Goal: Task Accomplishment & Management: Complete application form

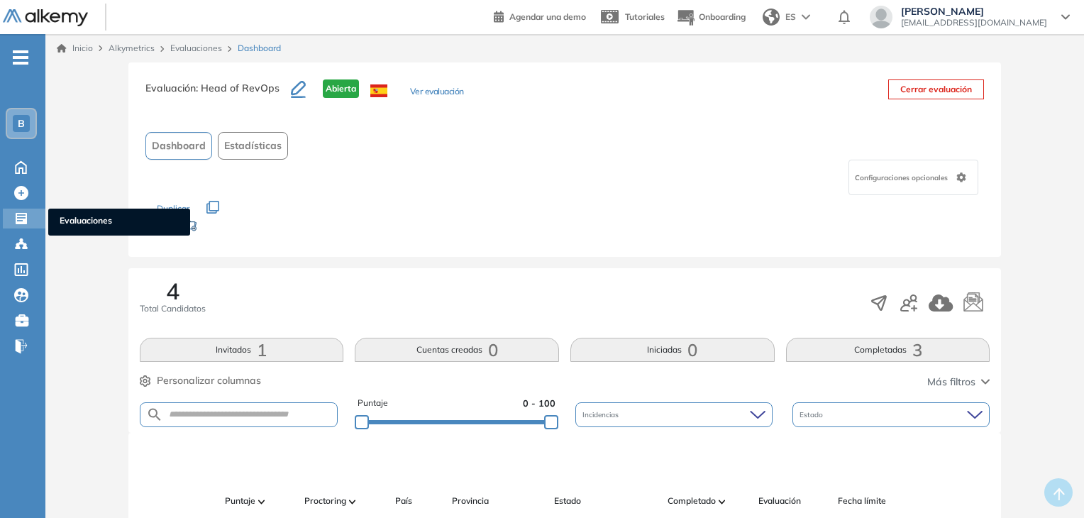
click at [25, 214] on icon at bounding box center [21, 218] width 14 height 14
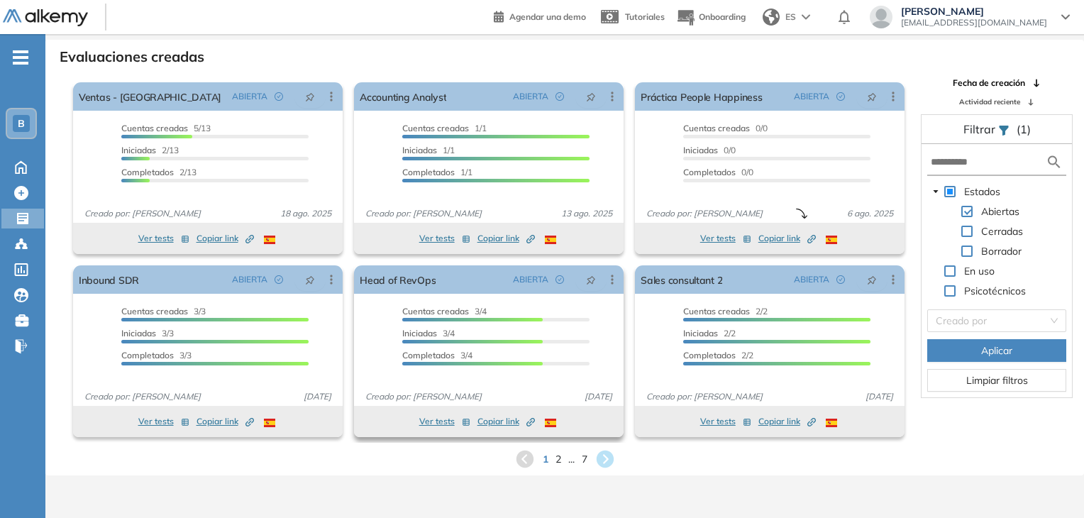
scroll to position [34, 0]
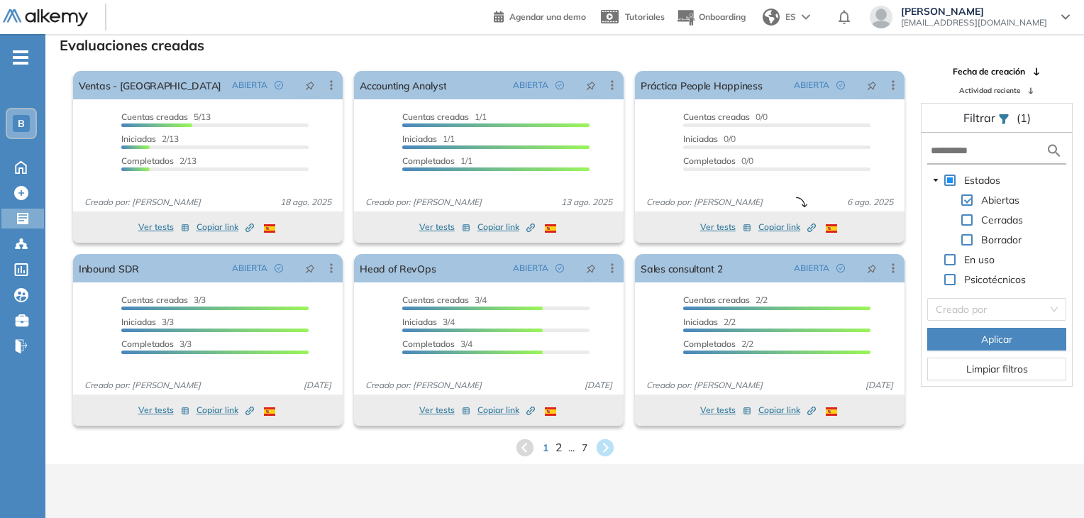
click at [559, 449] on span "2" at bounding box center [558, 447] width 6 height 16
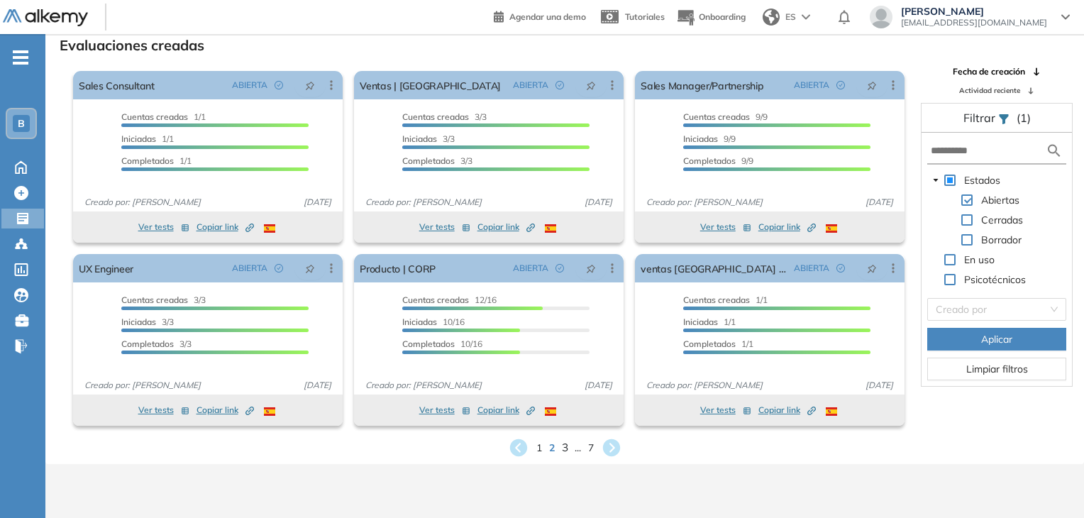
click at [565, 449] on span "3" at bounding box center [564, 447] width 6 height 16
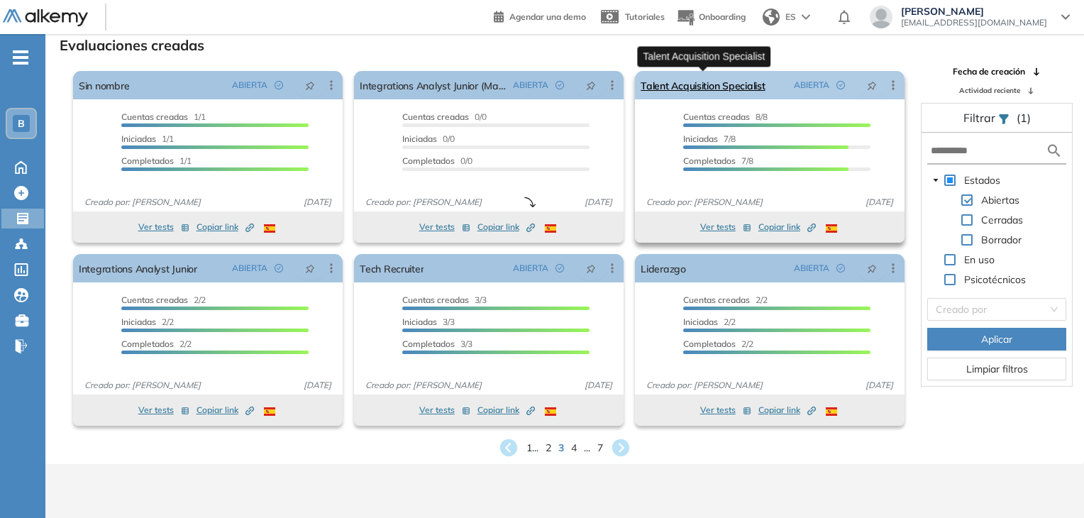
click at [729, 87] on link "Talent Acquisition Specialist" at bounding box center [703, 85] width 124 height 28
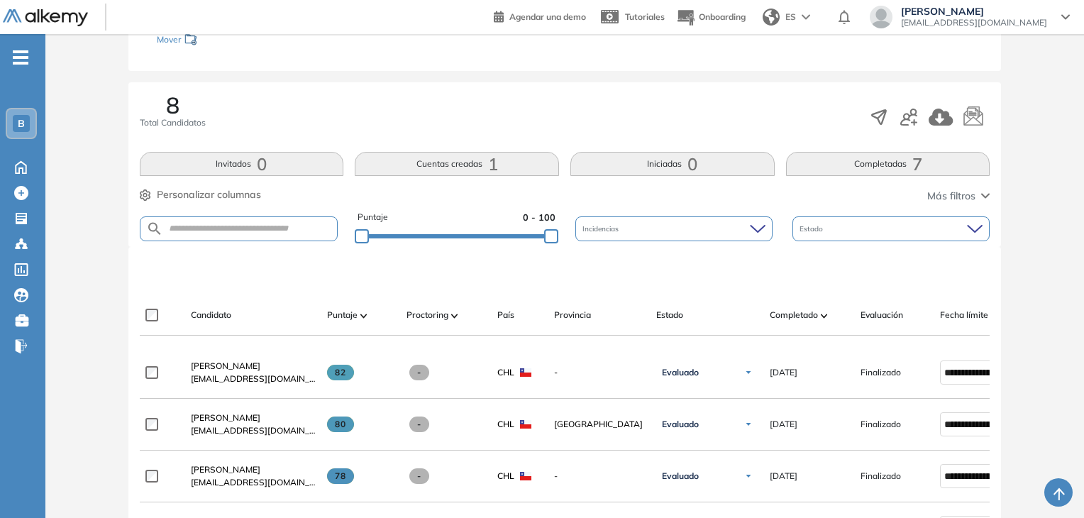
scroll to position [142, 0]
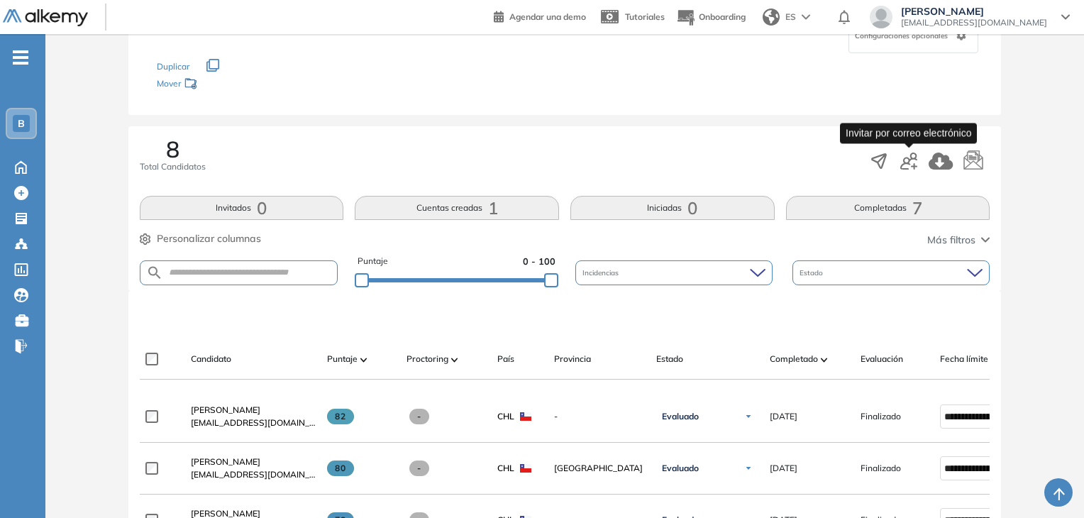
click at [911, 161] on icon "button" at bounding box center [908, 161] width 17 height 17
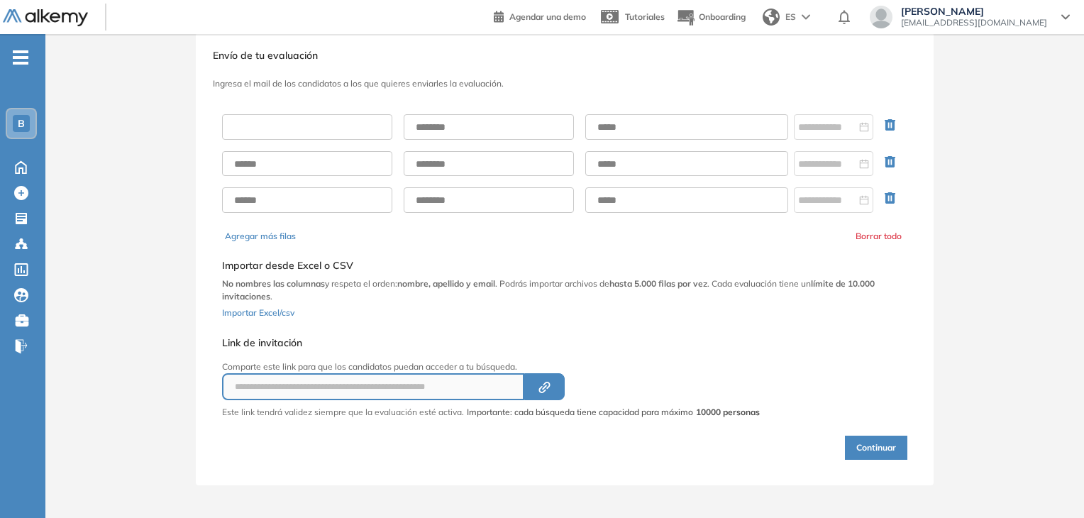
click at [318, 131] on input "text" at bounding box center [307, 127] width 170 height 26
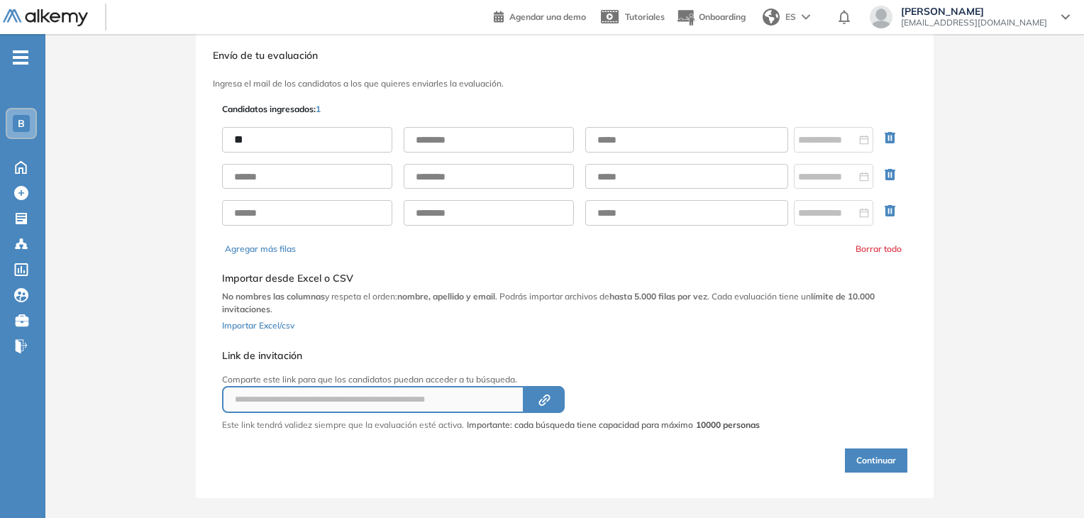
type input "*"
type input "*********"
click at [480, 138] on input "text" at bounding box center [489, 140] width 170 height 26
type input "******"
click at [639, 140] on input "text" at bounding box center [686, 140] width 203 height 26
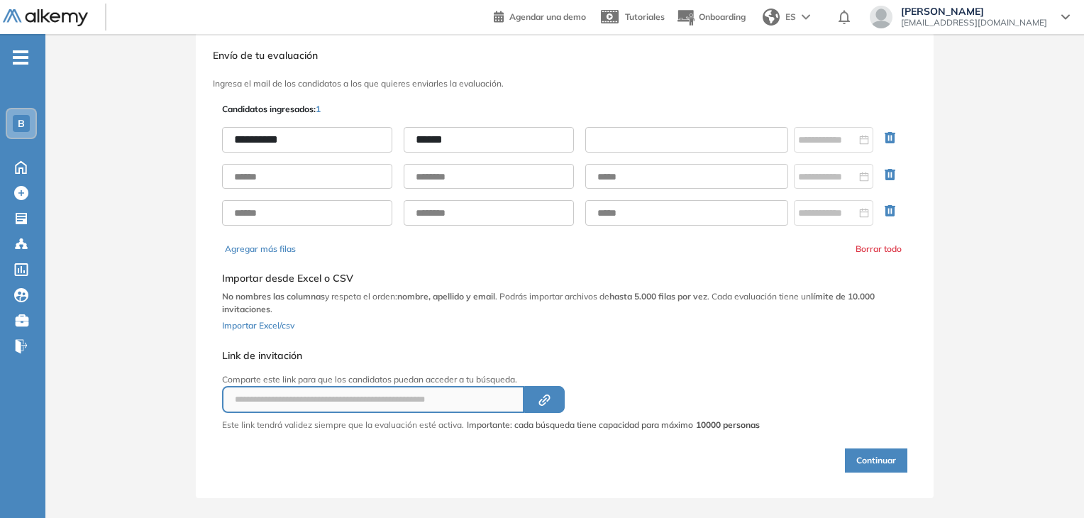
paste input "**********"
type input "**********"
click at [852, 137] on input at bounding box center [827, 140] width 58 height 16
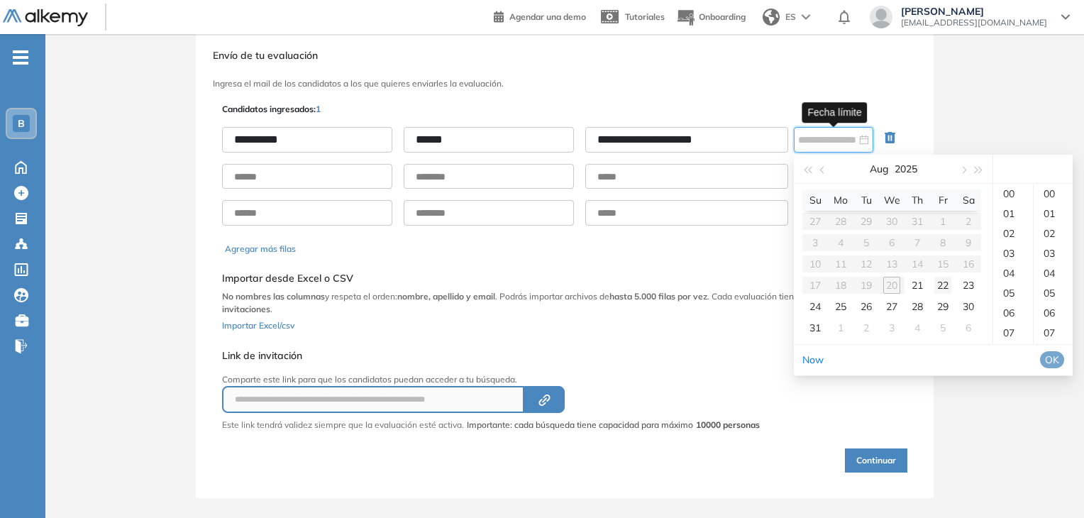
click at [949, 284] on div "22" at bounding box center [942, 285] width 17 height 17
click at [1022, 272] on div "17" at bounding box center [1013, 262] width 40 height 20
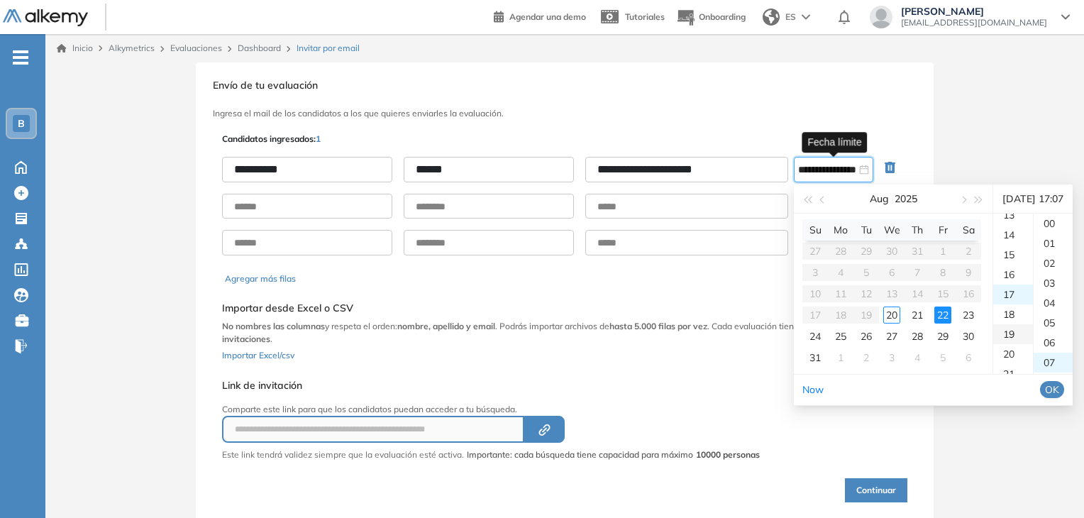
scroll to position [196, 0]
click at [1017, 256] on div "11" at bounding box center [1013, 246] width 40 height 20
click at [1059, 233] on div "00" at bounding box center [1053, 224] width 39 height 20
type input "**********"
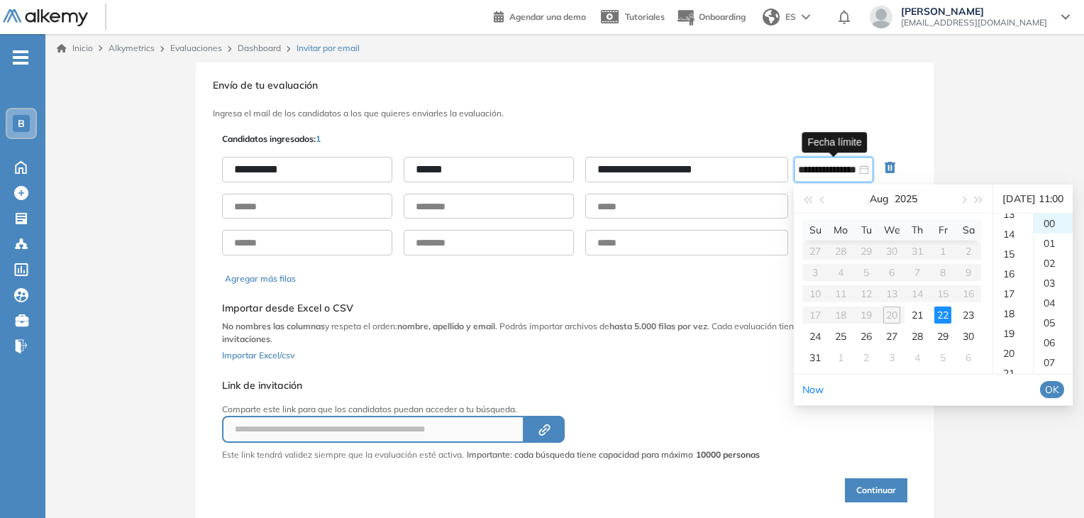
scroll to position [289, 0]
click at [1059, 397] on span "OK" at bounding box center [1052, 390] width 14 height 16
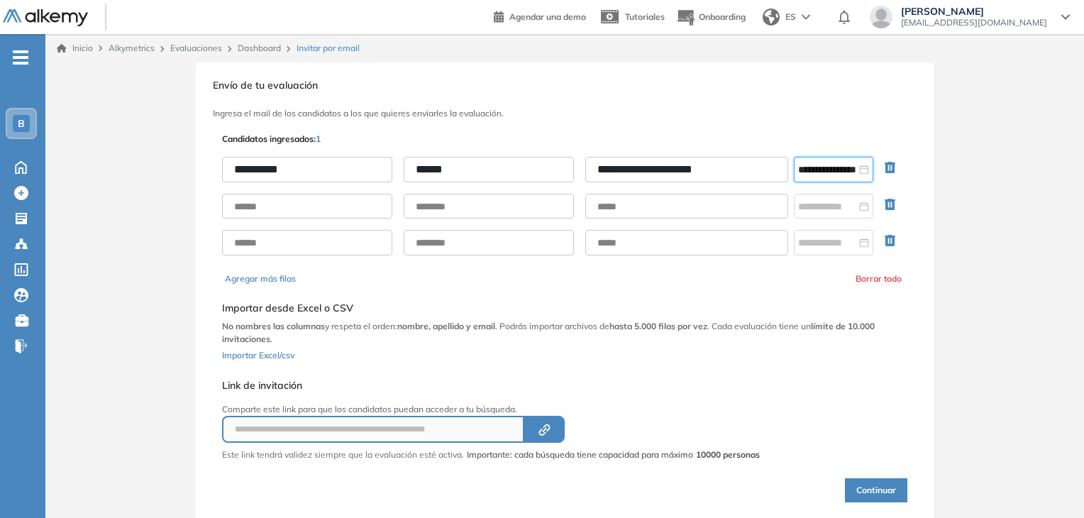
click at [867, 489] on button "Continuar" at bounding box center [876, 490] width 62 height 24
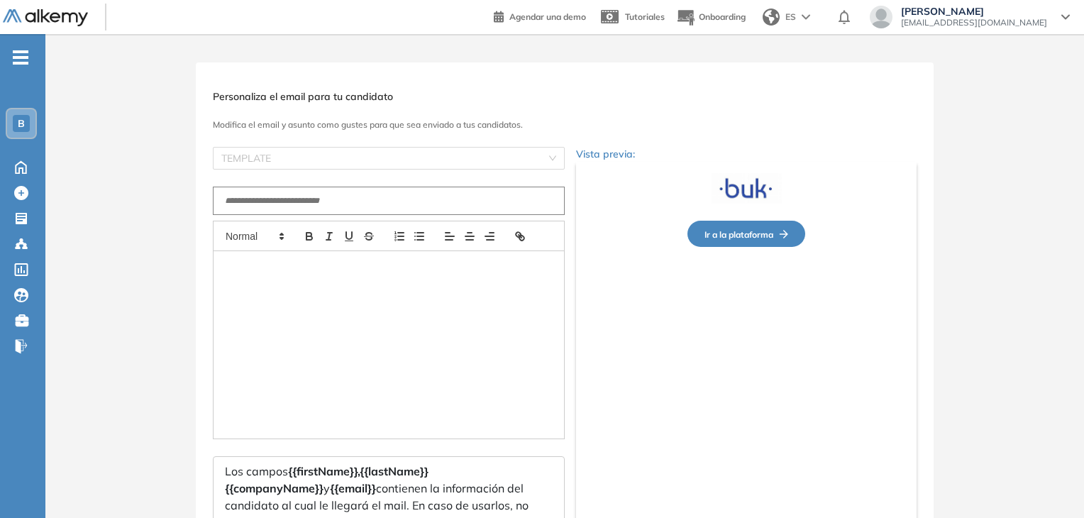
type input "**********"
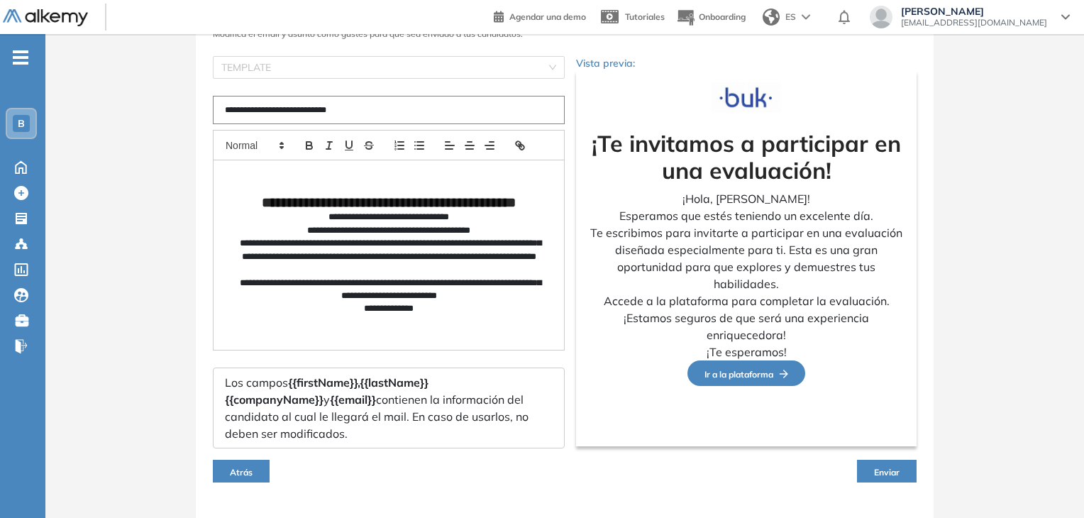
scroll to position [122, 0]
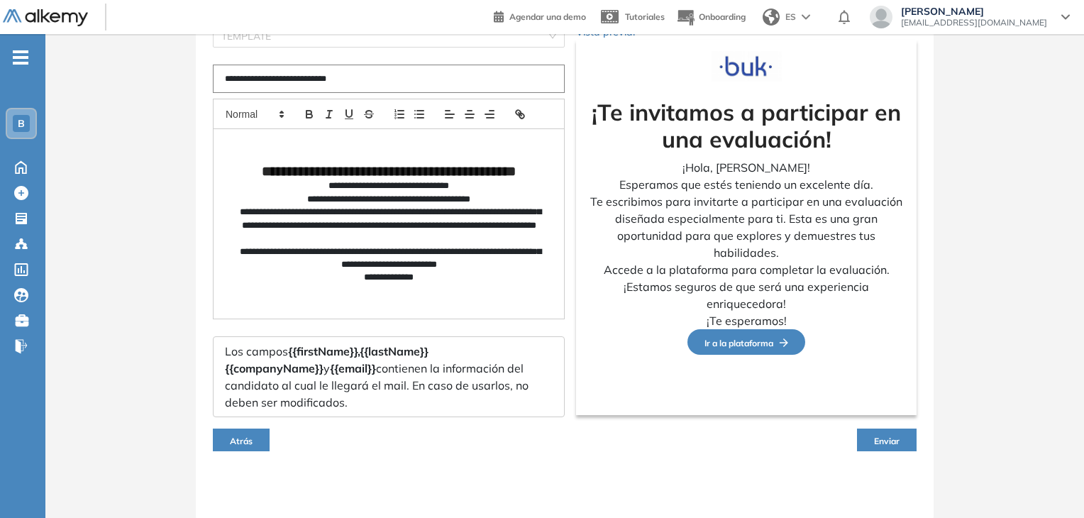
click at [895, 431] on button "Enviar" at bounding box center [887, 440] width 60 height 23
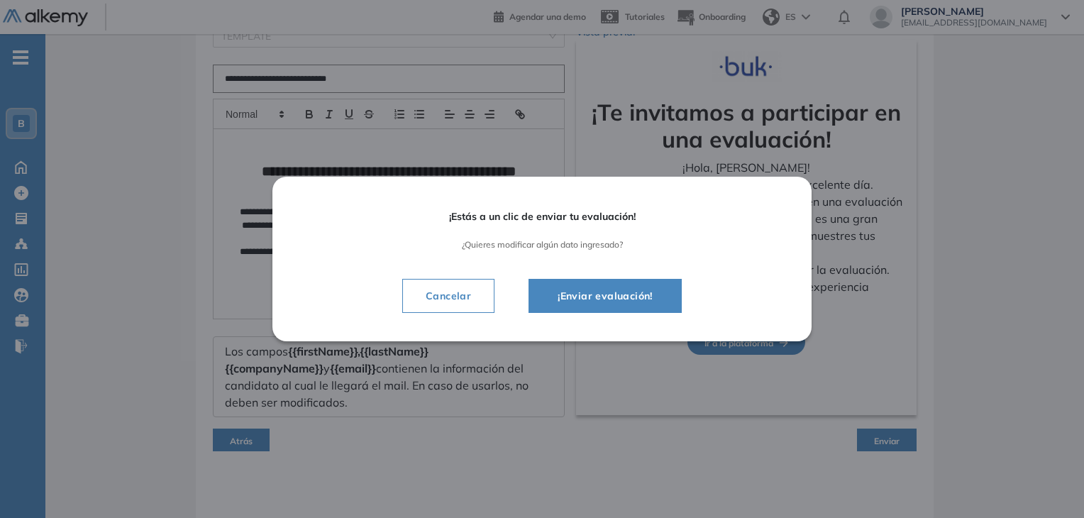
drag, startPoint x: 614, startPoint y: 294, endPoint x: 710, endPoint y: 214, distance: 125.0
click at [617, 292] on span "¡Enviar evaluación!" at bounding box center [605, 295] width 118 height 17
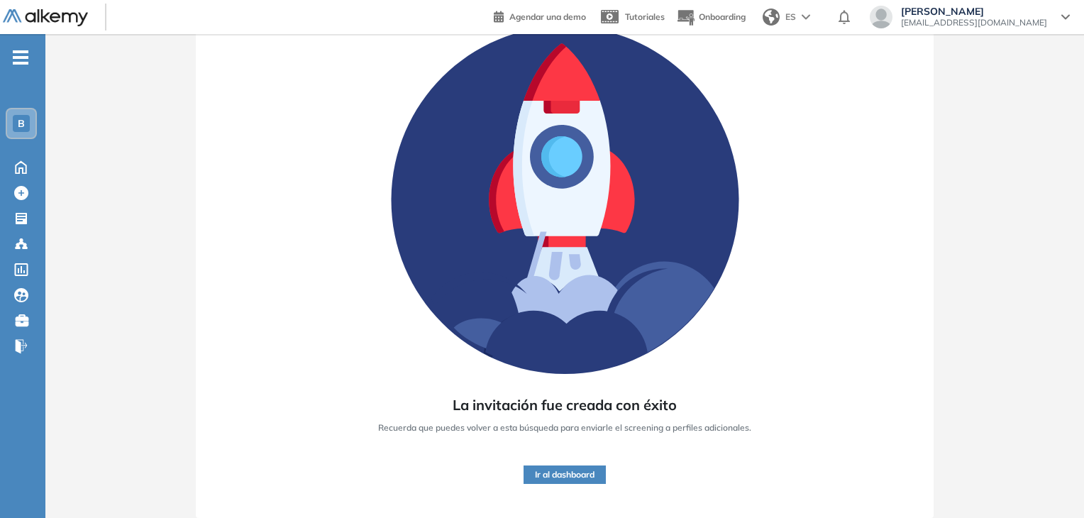
scroll to position [108, 0]
